Goal: Task Accomplishment & Management: Complete application form

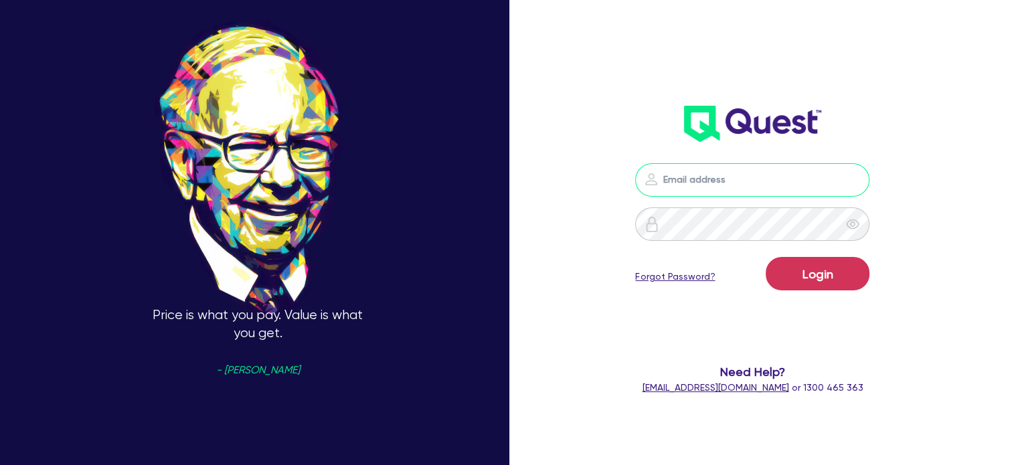
click at [717, 163] on input "email" at bounding box center [752, 179] width 234 height 33
type input "[EMAIL_ADDRESS][PERSON_NAME][DOMAIN_NAME]"
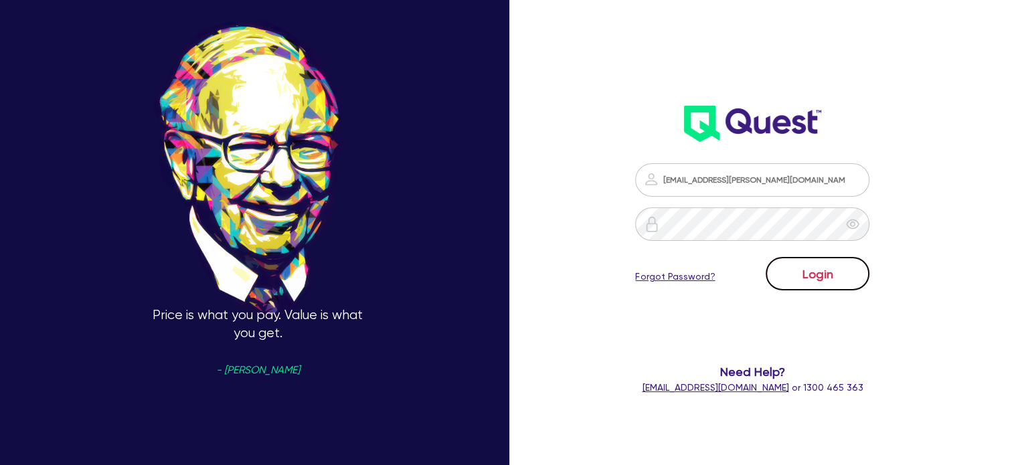
click at [810, 272] on button "Login" at bounding box center [817, 273] width 104 height 33
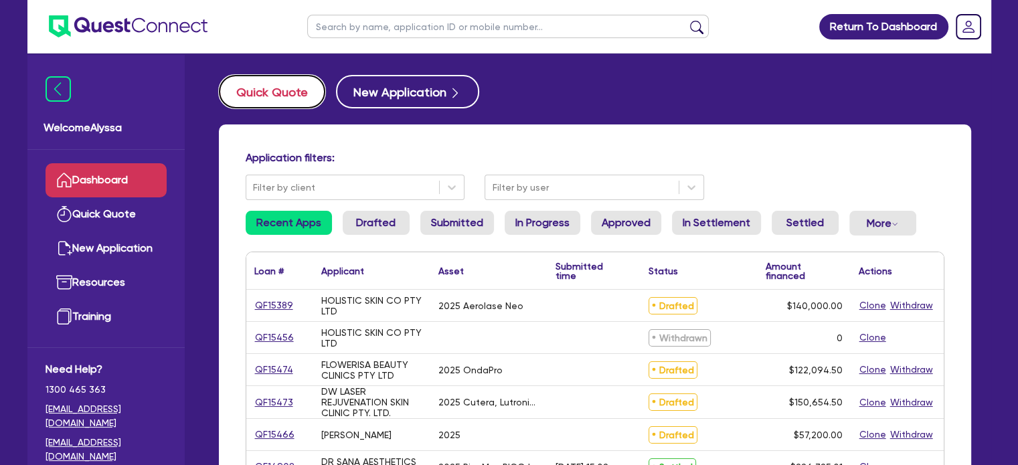
click at [252, 94] on button "Quick Quote" at bounding box center [272, 91] width 106 height 33
select select "Other"
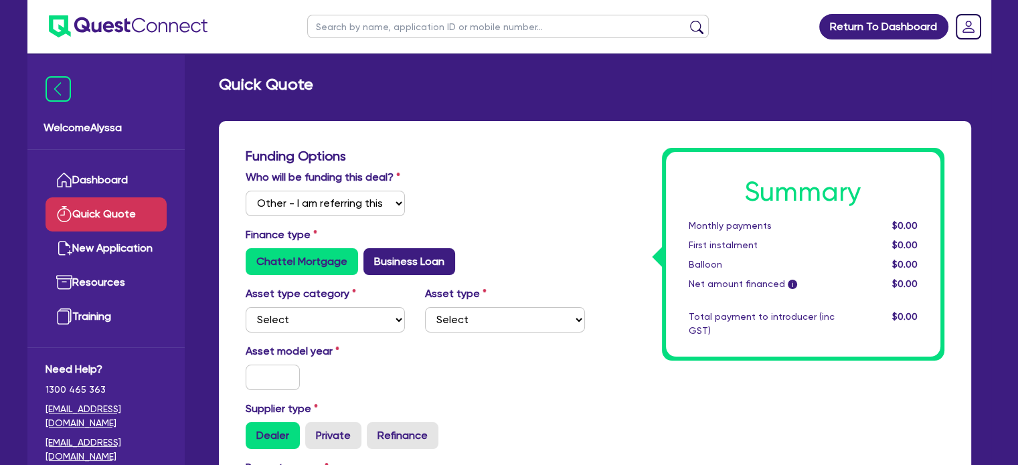
click at [395, 260] on label "Business Loan" at bounding box center [409, 261] width 92 height 27
click at [372, 257] on input "Business Loan" at bounding box center [367, 252] width 9 height 9
radio input "true"
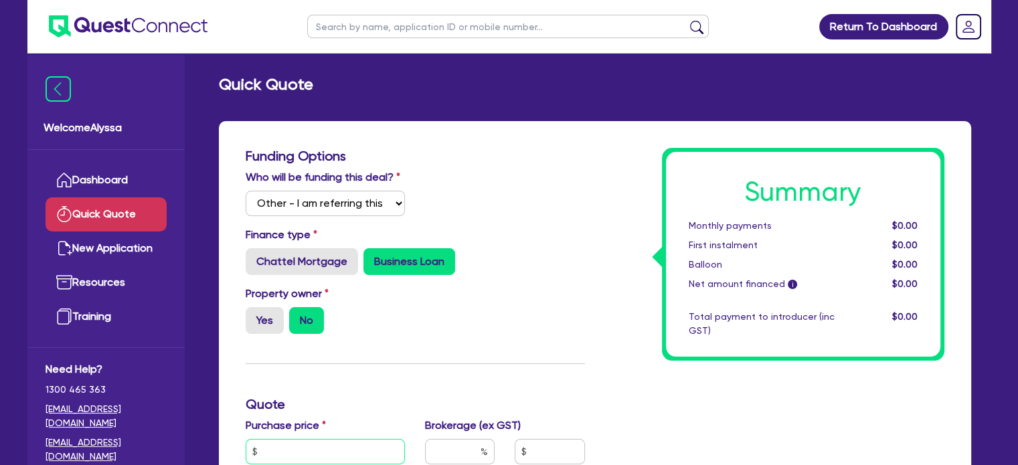
click at [276, 453] on input "text" at bounding box center [326, 451] width 160 height 25
type input "143,500"
click at [429, 379] on div "Funding Options Who will be funding this deal? Select I will fund 100% I will c…" at bounding box center [414, 441] width 359 height 587
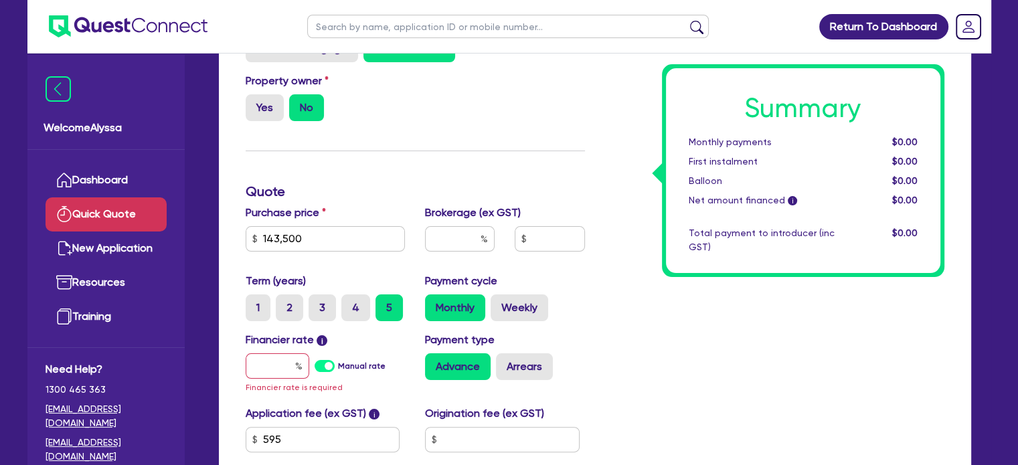
scroll to position [237, 0]
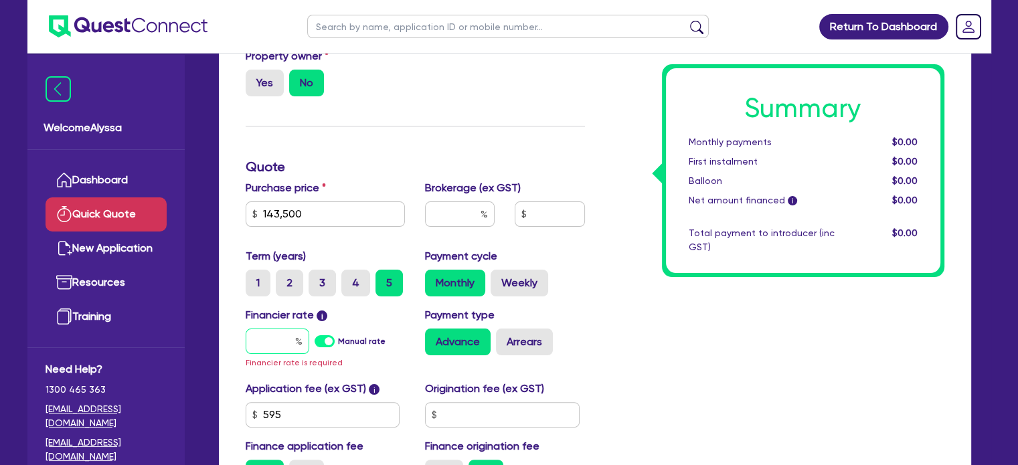
click at [282, 341] on input "text" at bounding box center [278, 340] width 64 height 25
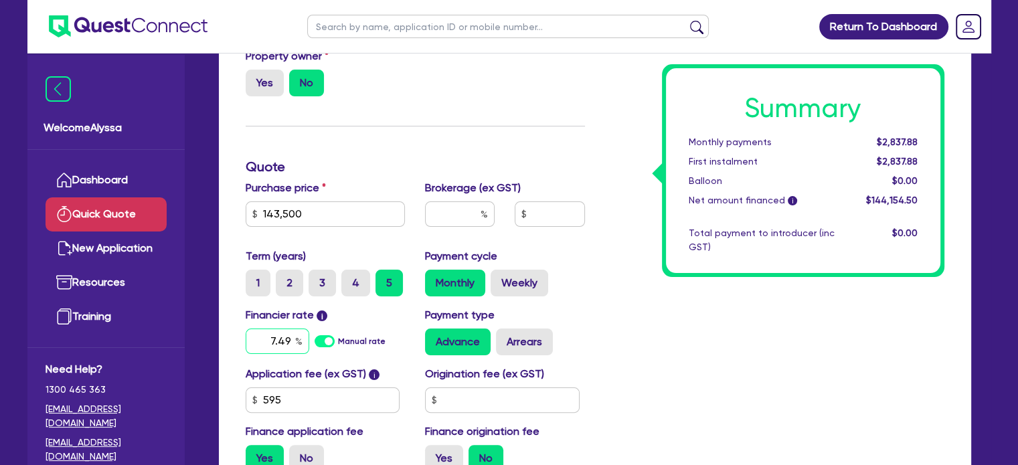
type input "7.49"
click at [701, 409] on div "Summary Monthly payments $2,837.88 First instalment $2,837.88 Balloon $0.00 Net…" at bounding box center [774, 196] width 359 height 572
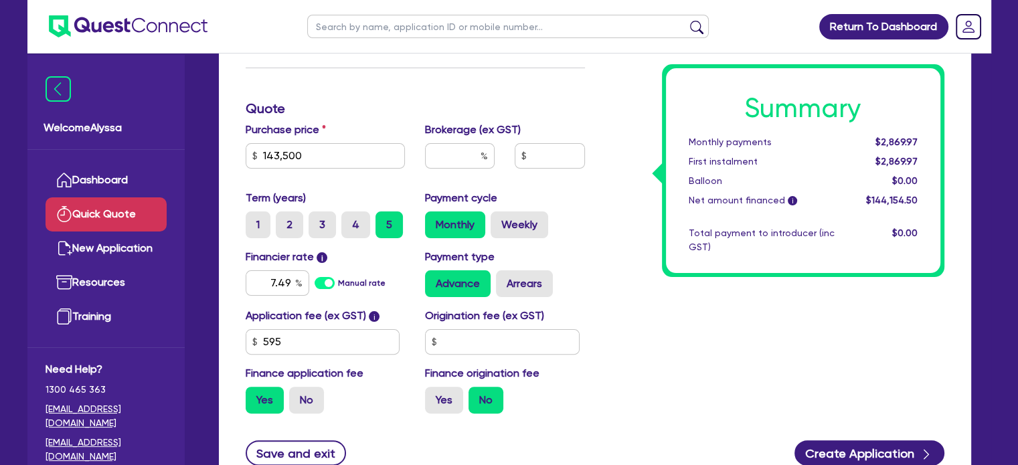
scroll to position [305, 0]
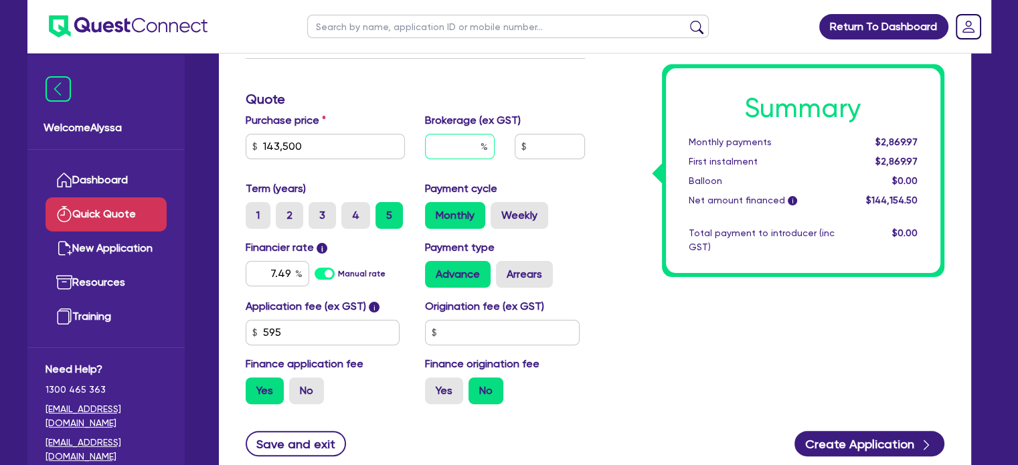
click at [465, 149] on input "text" at bounding box center [460, 146] width 70 height 25
type input "6"
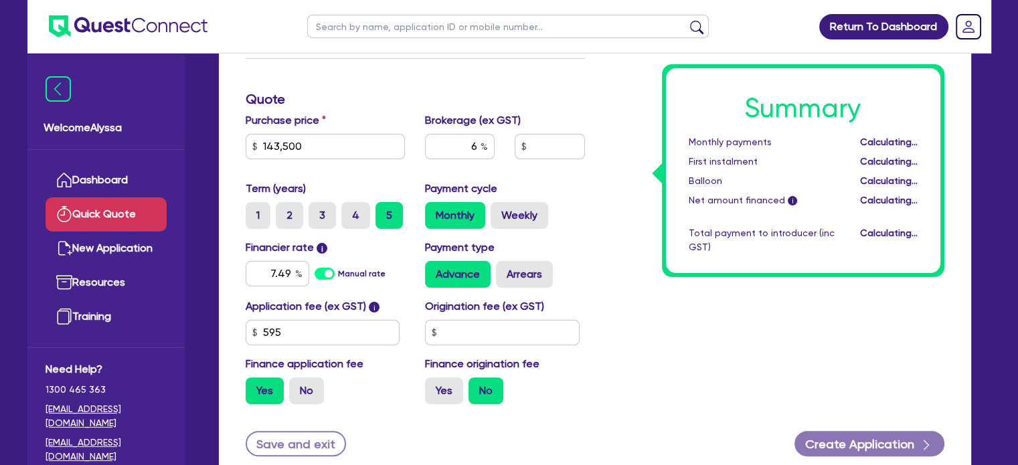
type input "8,649.27"
click at [568, 201] on div "Payment cycle Monthly Weekly" at bounding box center [505, 205] width 180 height 48
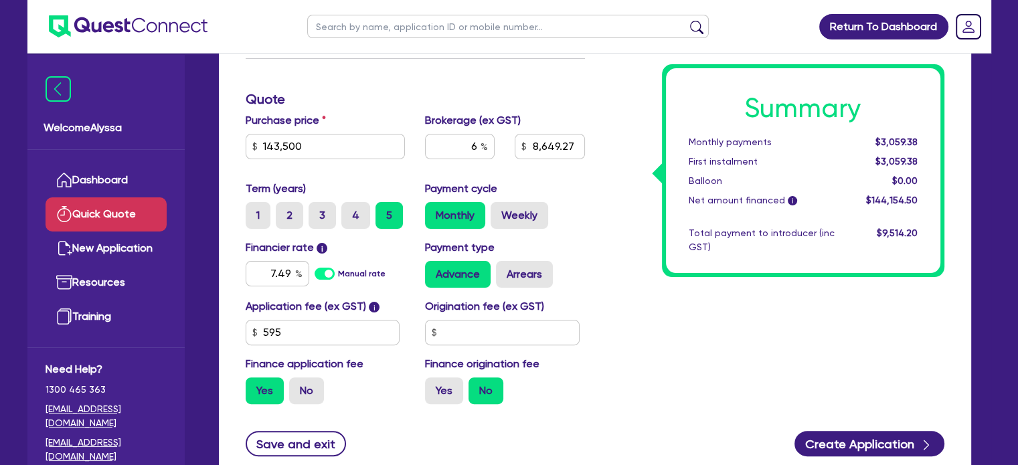
click at [328, 34] on input "text" at bounding box center [507, 26] width 401 height 23
type input "[PERSON_NAME]"
click button "submit" at bounding box center [696, 29] width 21 height 19
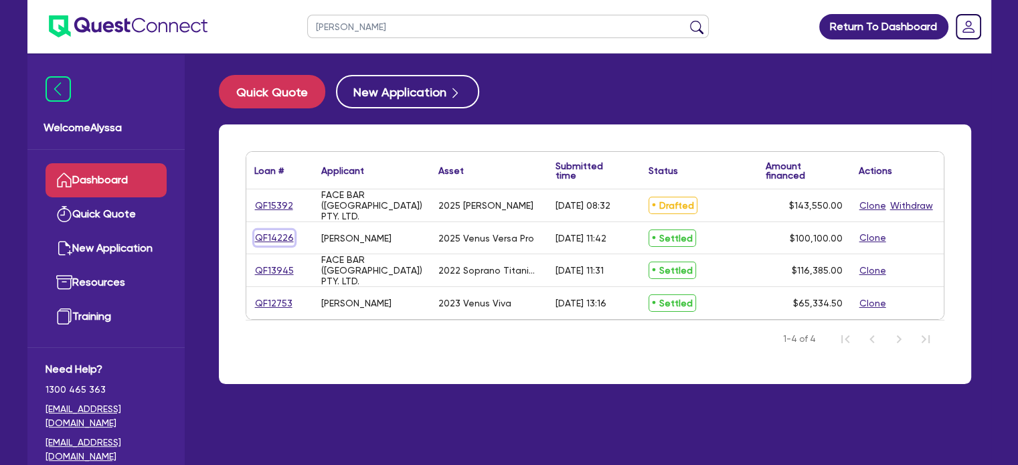
click at [274, 233] on link "QF14226" at bounding box center [274, 237] width 40 height 15
select select "Other"
select select "TERTIARY_ASSETS"
select select "BEAUTY_EQUIPMENT"
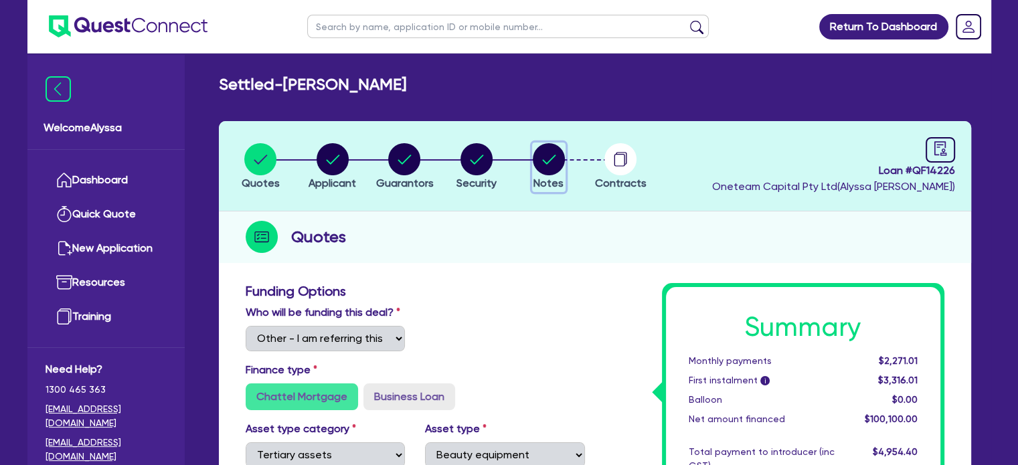
click at [565, 165] on button "Notes" at bounding box center [548, 167] width 33 height 50
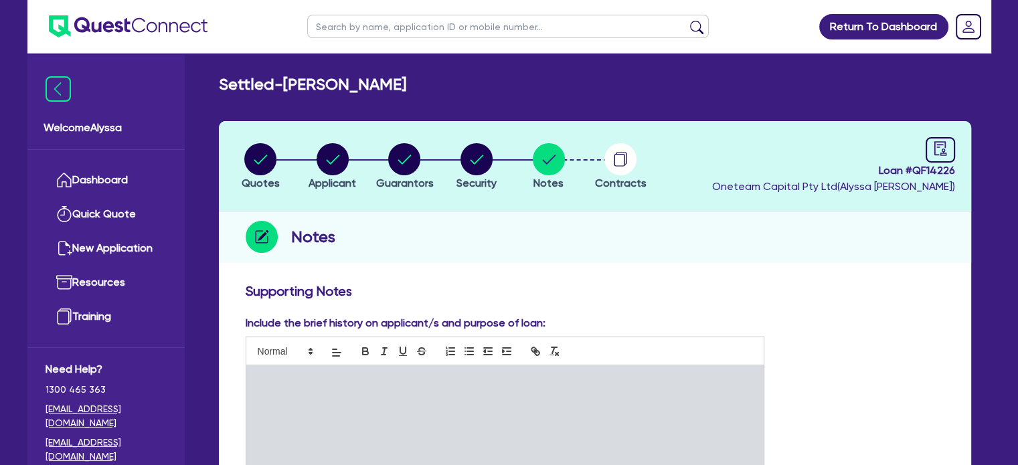
click at [401, 27] on input "text" at bounding box center [507, 26] width 401 height 23
type input "[PERSON_NAME]"
click button "submit" at bounding box center [696, 29] width 21 height 19
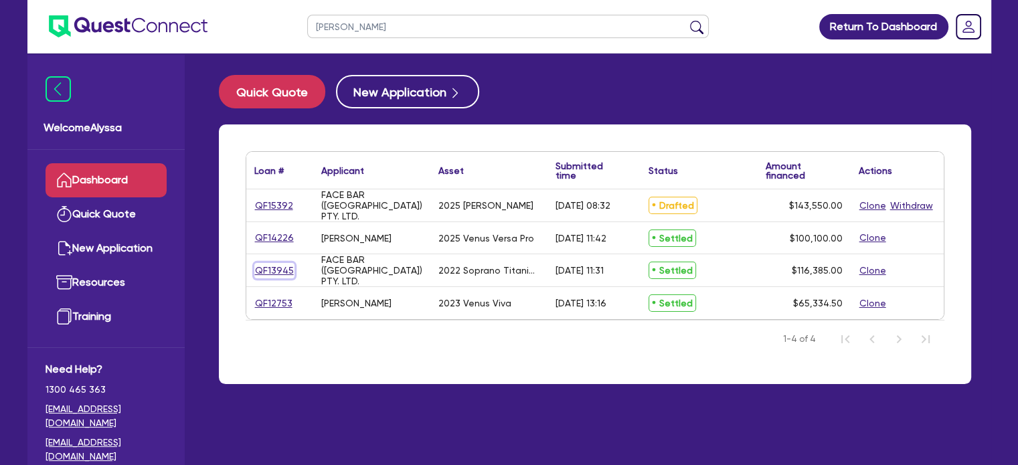
click at [271, 272] on link "QF13945" at bounding box center [274, 270] width 40 height 15
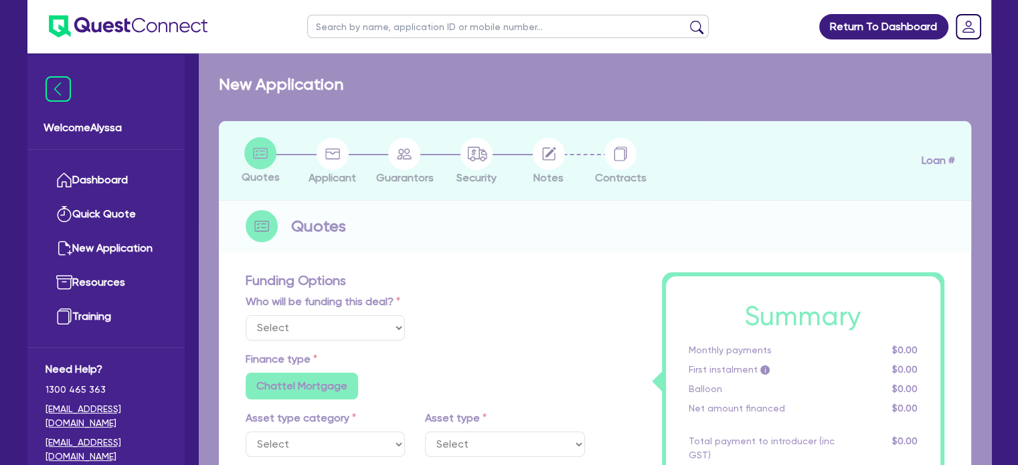
select select "Other"
select select "TERTIARY_ASSETS"
type input "2022"
radio input "true"
type input "121,000"
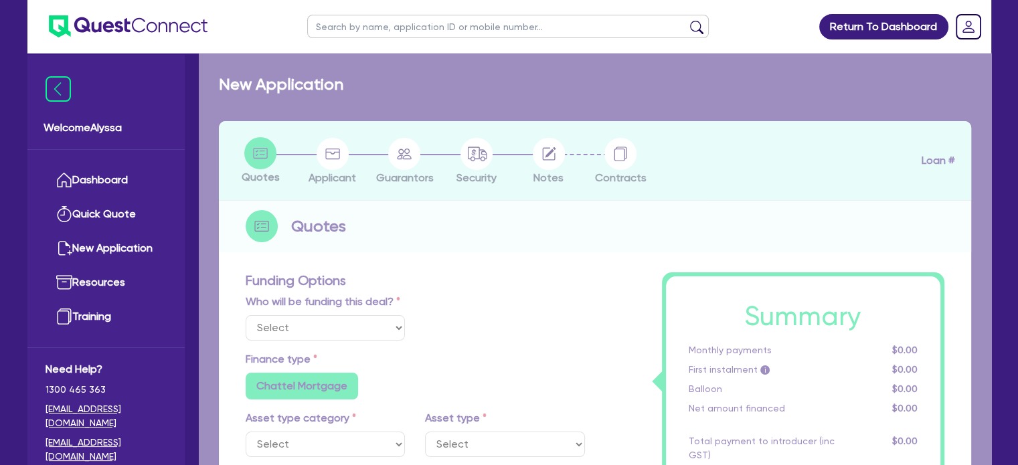
type input "5,000"
type input "3.60"
type input "4,200"
type input "10.5"
type input "350"
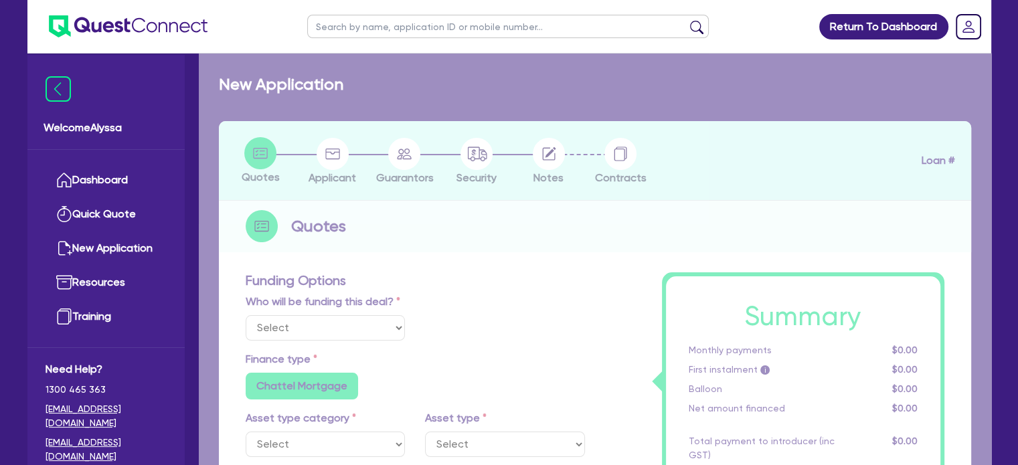
radio input "true"
select select "BEAUTY_EQUIPMENT"
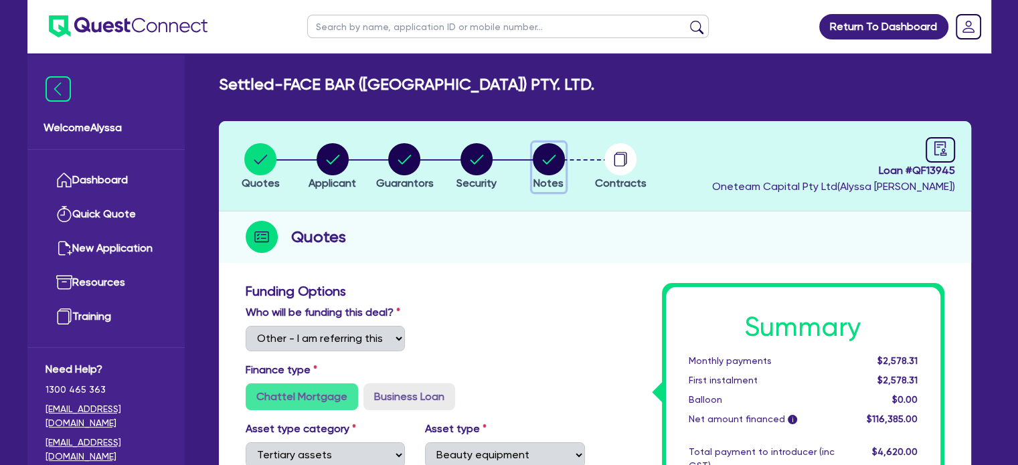
click at [543, 161] on icon "button" at bounding box center [548, 159] width 13 height 9
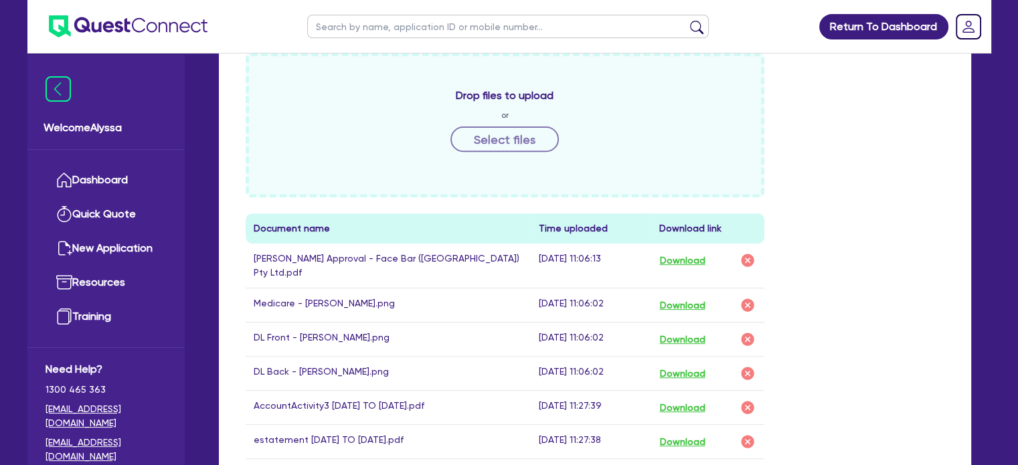
scroll to position [596, 0]
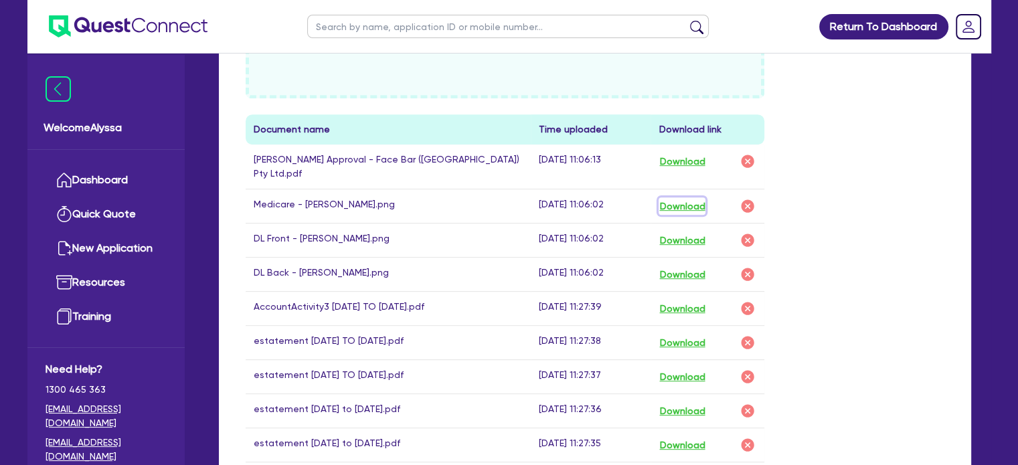
click at [669, 197] on button "Download" at bounding box center [681, 205] width 47 height 17
